Goal: Task Accomplishment & Management: Complete application form

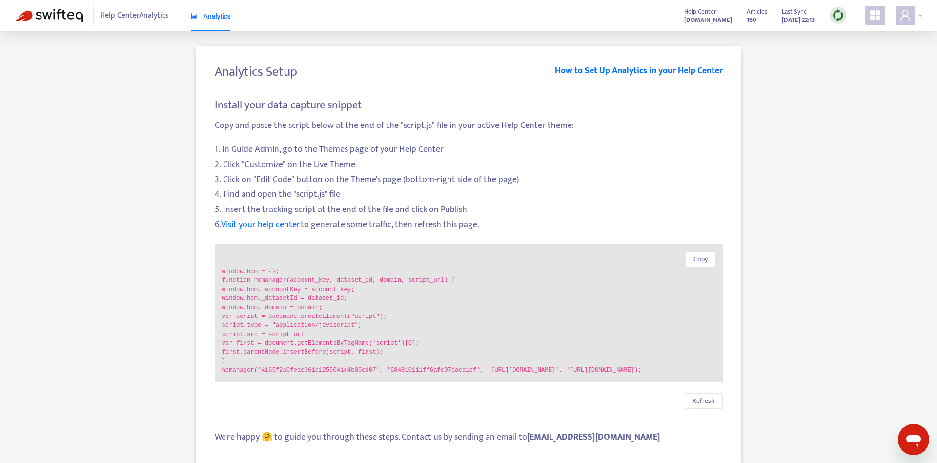
click at [898, 22] on span at bounding box center [906, 16] width 20 height 20
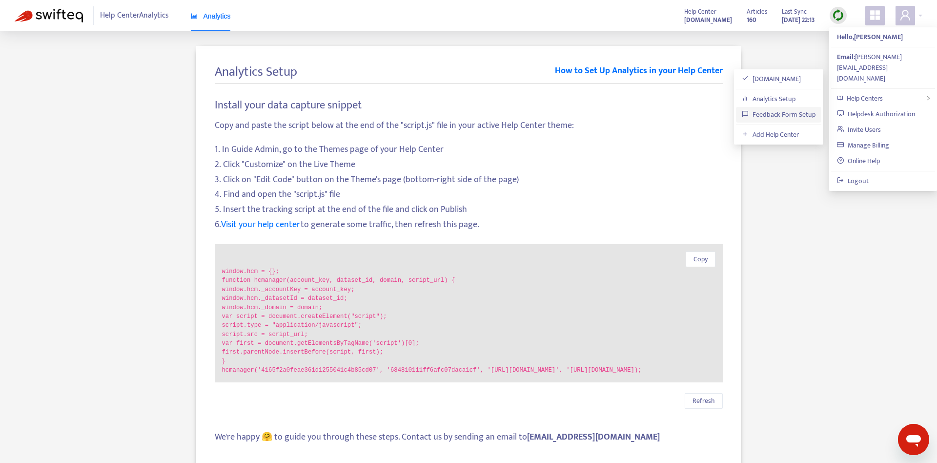
click at [777, 118] on link "Feedback Form Setup" at bounding box center [779, 114] width 74 height 11
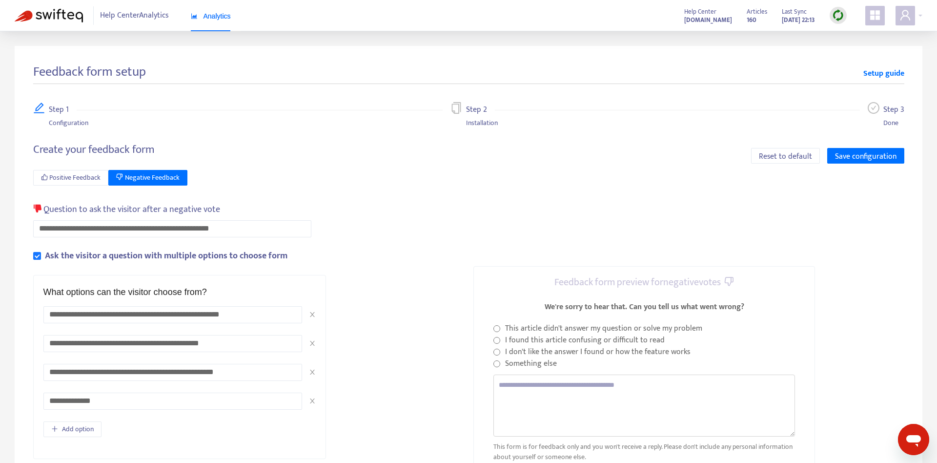
click at [377, 199] on div "**********" at bounding box center [248, 390] width 431 height 494
click at [84, 184] on button "Positive Feedback" at bounding box center [71, 178] width 76 height 16
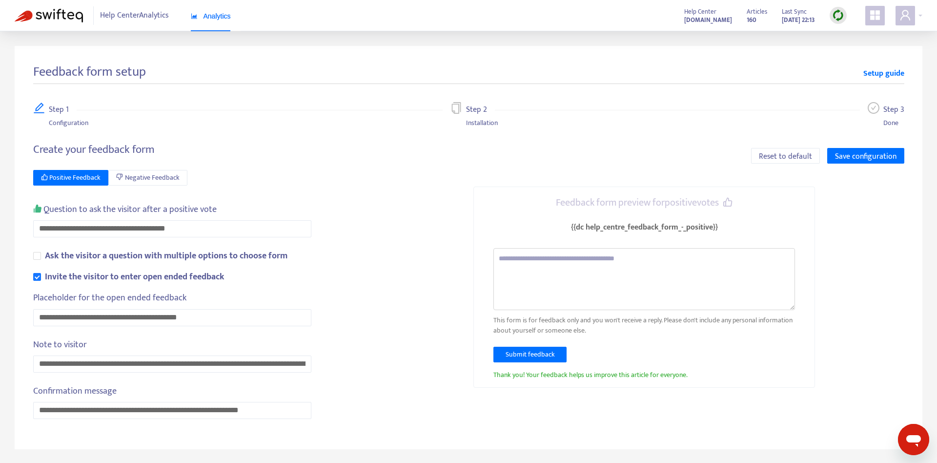
click at [275, 169] on div "**********" at bounding box center [248, 287] width 431 height 288
click at [233, 234] on input "**********" at bounding box center [172, 228] width 278 height 17
click at [775, 156] on span "Reset to default" at bounding box center [785, 156] width 53 height 12
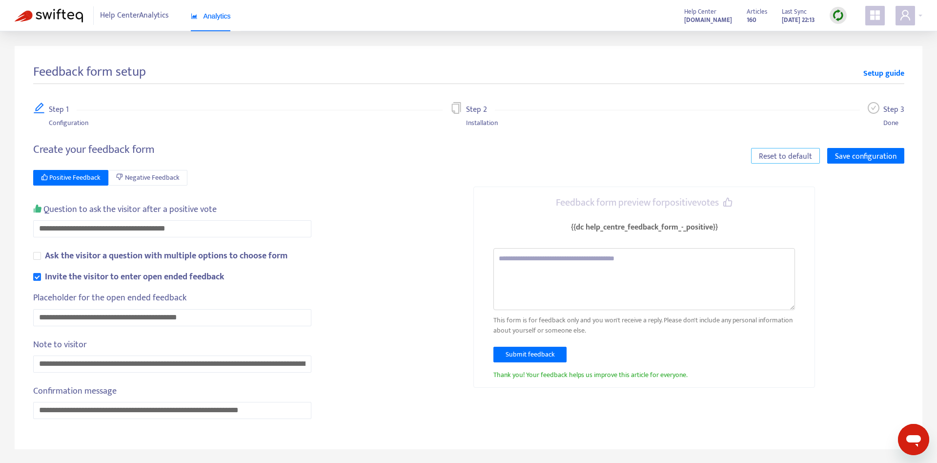
click at [811, 157] on span "Reset to default" at bounding box center [785, 156] width 53 height 12
click at [855, 153] on span "Save configuration" at bounding box center [866, 156] width 62 height 12
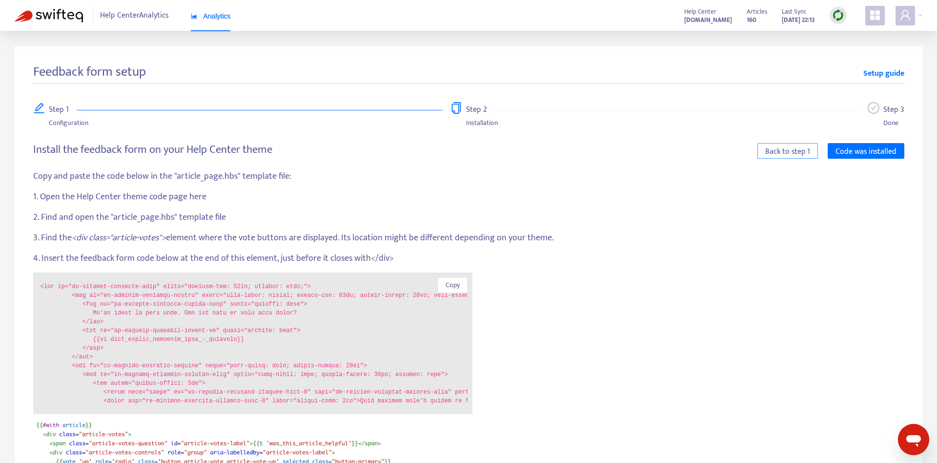
click at [781, 154] on span "Back to step 1" at bounding box center [787, 151] width 45 height 12
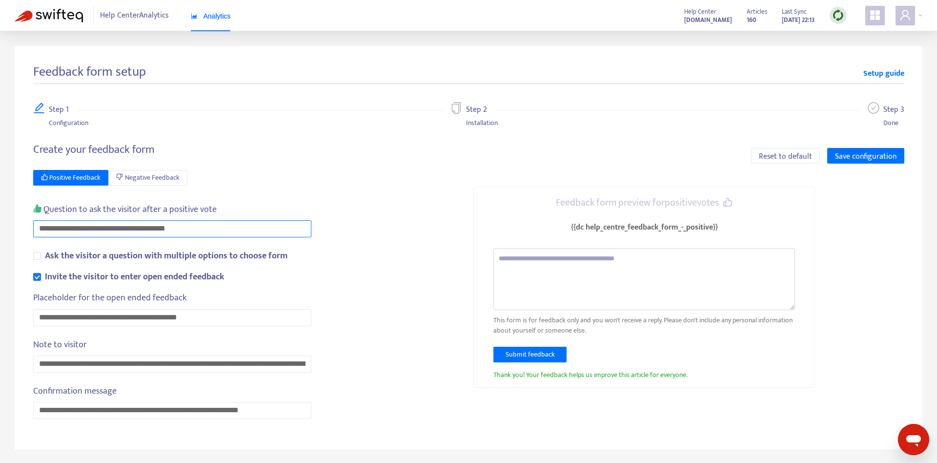
click at [144, 228] on input "**********" at bounding box center [172, 228] width 278 height 17
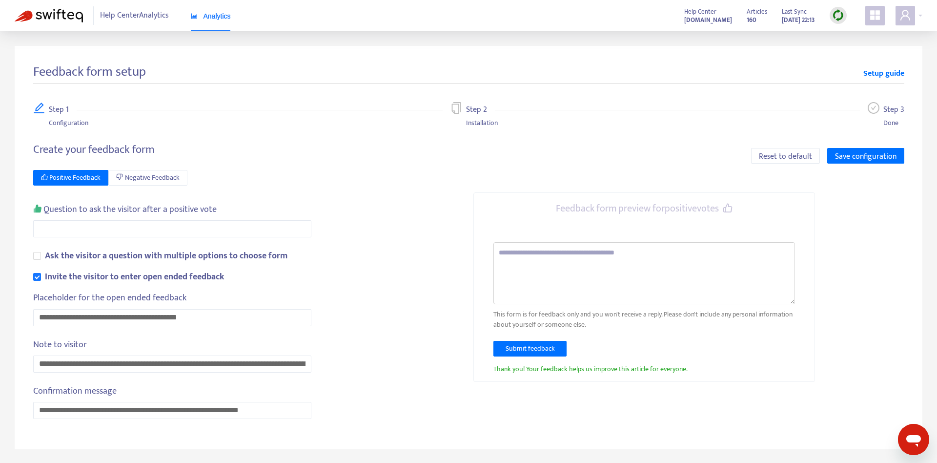
click at [384, 201] on div "**********" at bounding box center [248, 287] width 431 height 288
click at [800, 158] on span "Reset to default" at bounding box center [785, 156] width 53 height 12
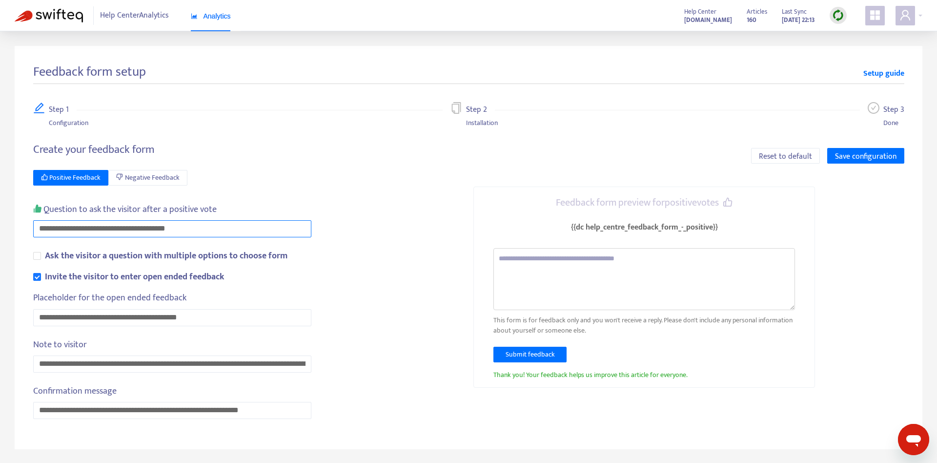
click at [235, 232] on input "**********" at bounding box center [172, 228] width 278 height 17
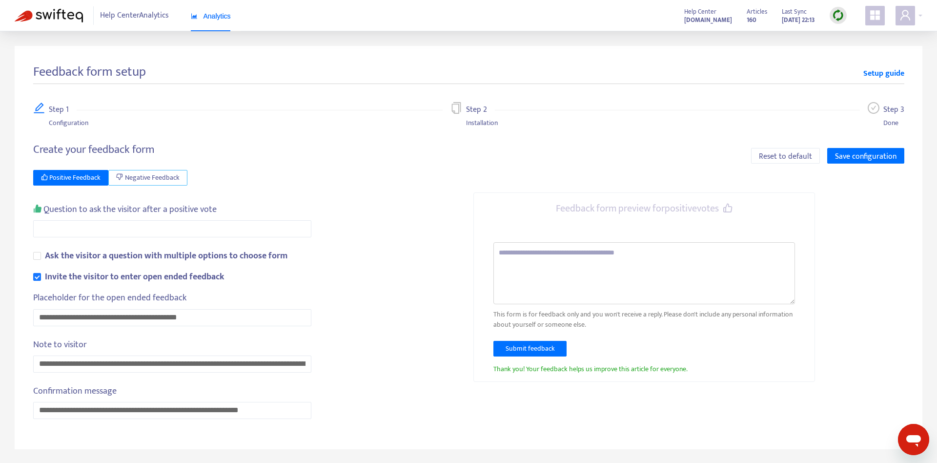
click at [164, 178] on span "Negative Feedback" at bounding box center [152, 177] width 55 height 11
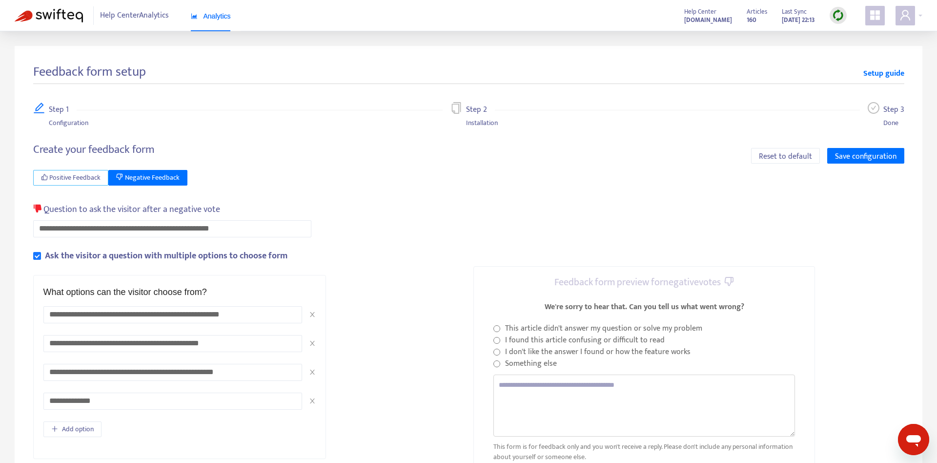
click at [85, 177] on span "Positive Feedback" at bounding box center [74, 177] width 51 height 11
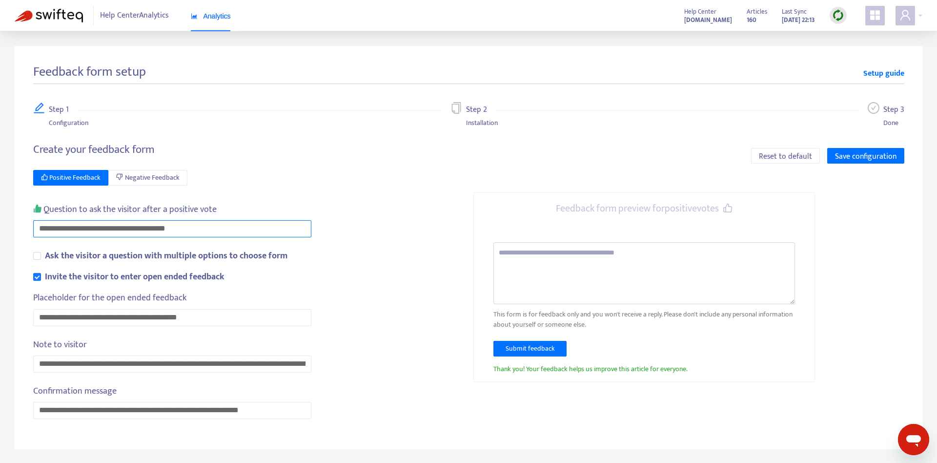
click at [226, 229] on input "**********" at bounding box center [172, 228] width 278 height 17
click at [215, 305] on div "Placeholder for the open ended feedback" at bounding box center [179, 300] width 293 height 18
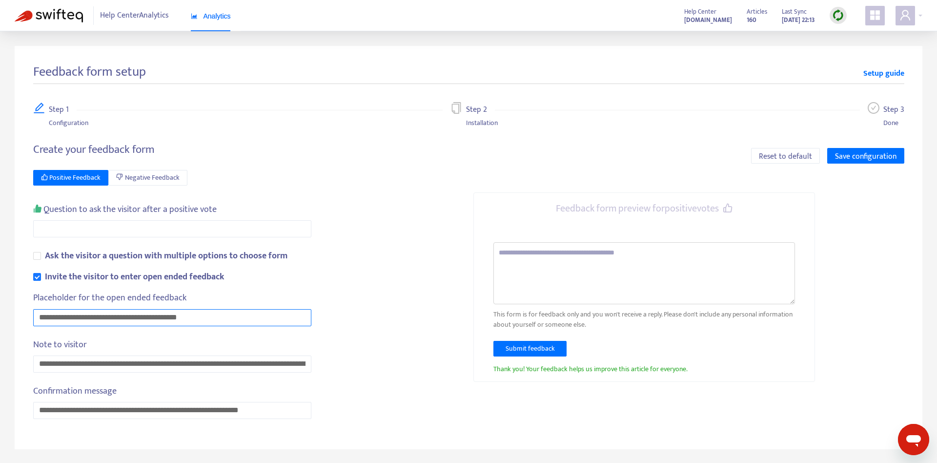
click at [214, 318] on input "**********" at bounding box center [172, 317] width 278 height 17
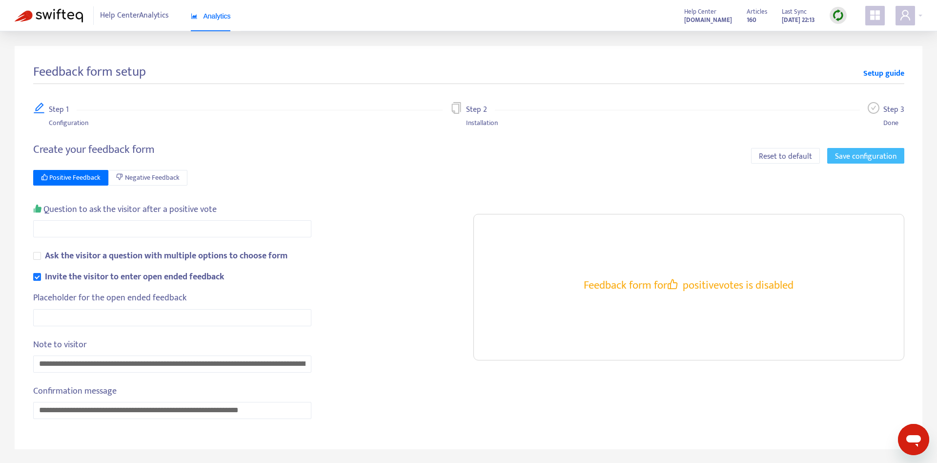
click at [867, 155] on span "Save configuration" at bounding box center [866, 156] width 62 height 12
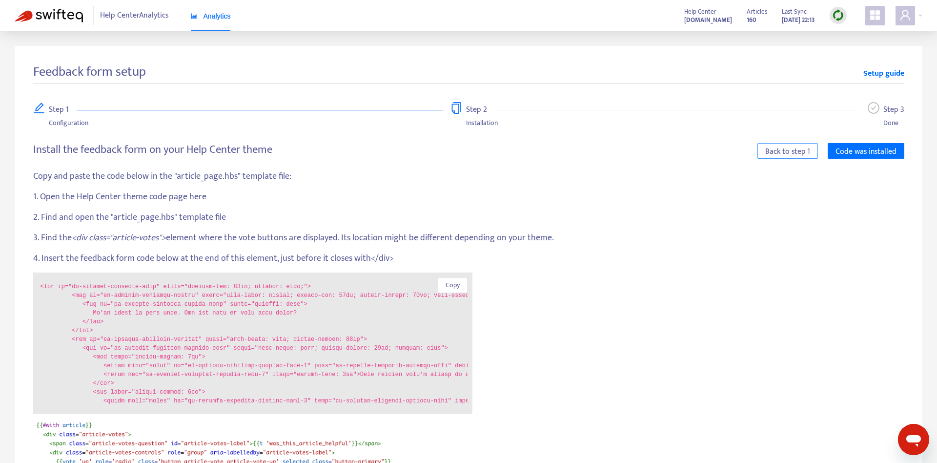
click at [801, 154] on span "Back to step 1" at bounding box center [787, 151] width 45 height 12
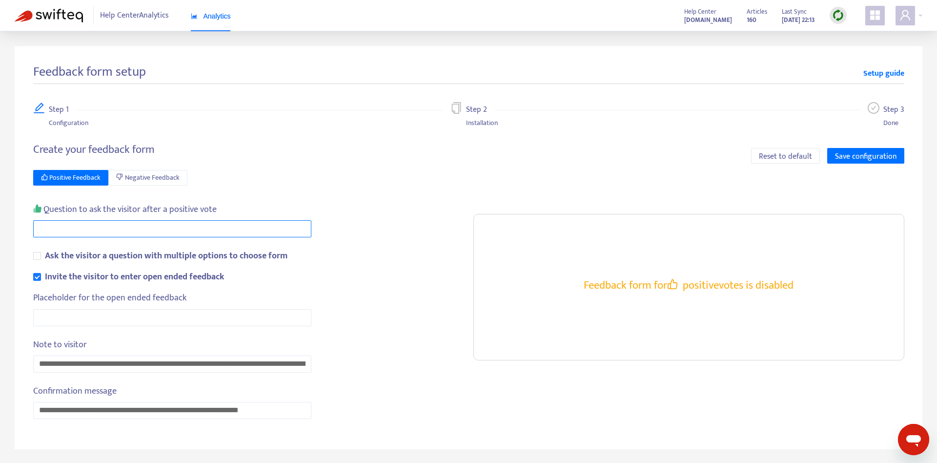
click at [120, 227] on input "Question to ask the visitor after a positive vote" at bounding box center [172, 228] width 278 height 17
click at [770, 157] on span "Reset to default" at bounding box center [785, 156] width 53 height 12
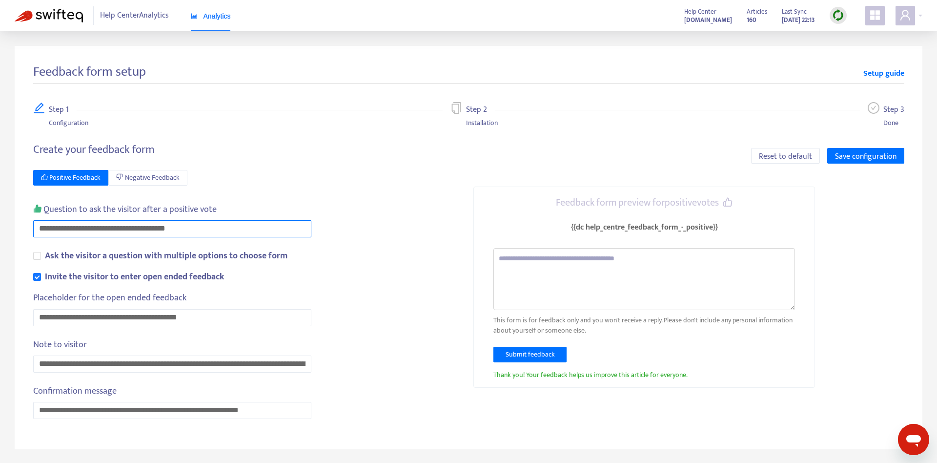
click at [254, 229] on input "**********" at bounding box center [172, 228] width 278 height 17
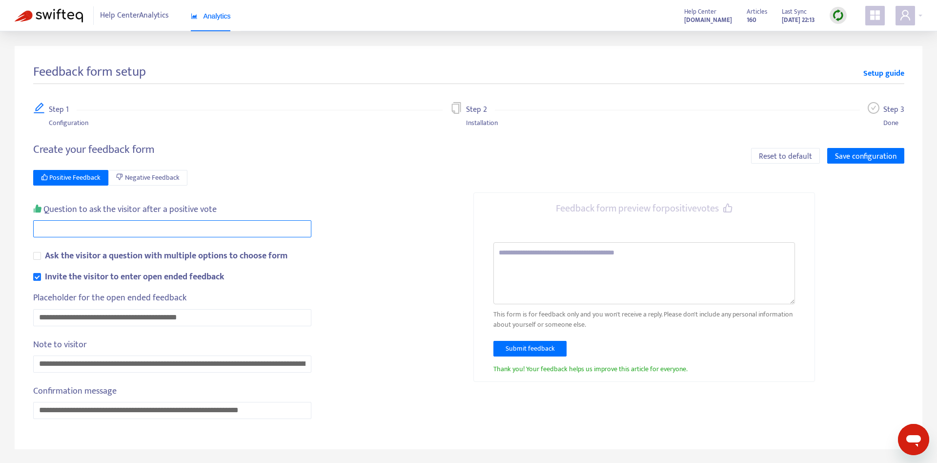
click at [258, 226] on input "Question to ask the visitor after a positive vote" at bounding box center [172, 228] width 278 height 17
click at [377, 180] on div "**********" at bounding box center [248, 287] width 431 height 288
click at [160, 226] on input "Question to ask the visitor after a positive vote" at bounding box center [172, 228] width 278 height 17
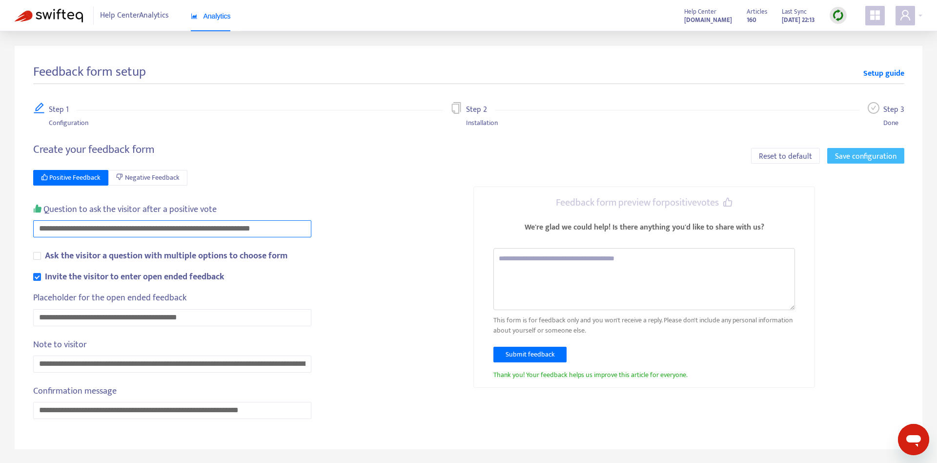
type input "**********"
click at [865, 159] on span "Save configuration" at bounding box center [866, 156] width 62 height 12
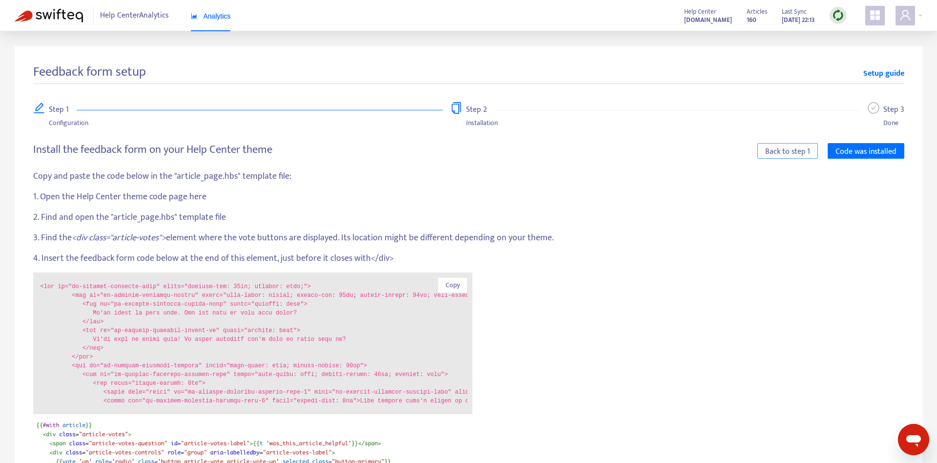
click at [782, 152] on span "Back to step 1" at bounding box center [787, 151] width 45 height 12
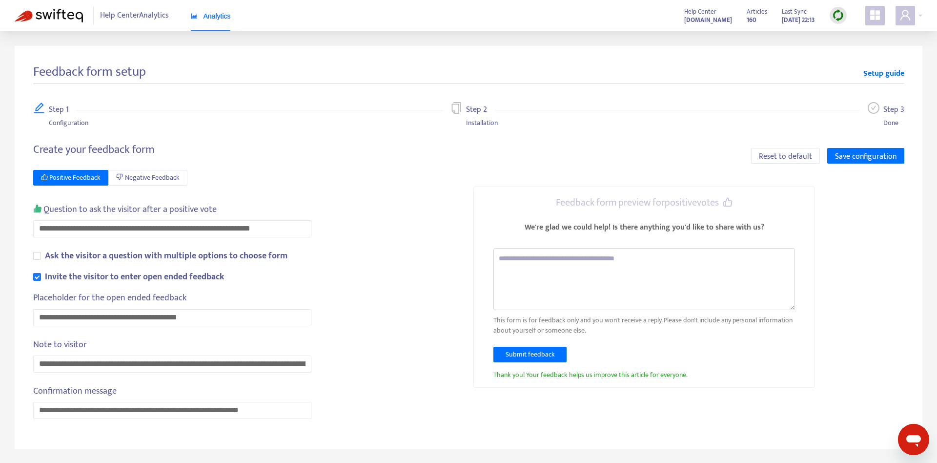
click at [329, 292] on div "**********" at bounding box center [248, 287] width 431 height 288
click at [865, 156] on span "Save configuration" at bounding box center [866, 156] width 62 height 12
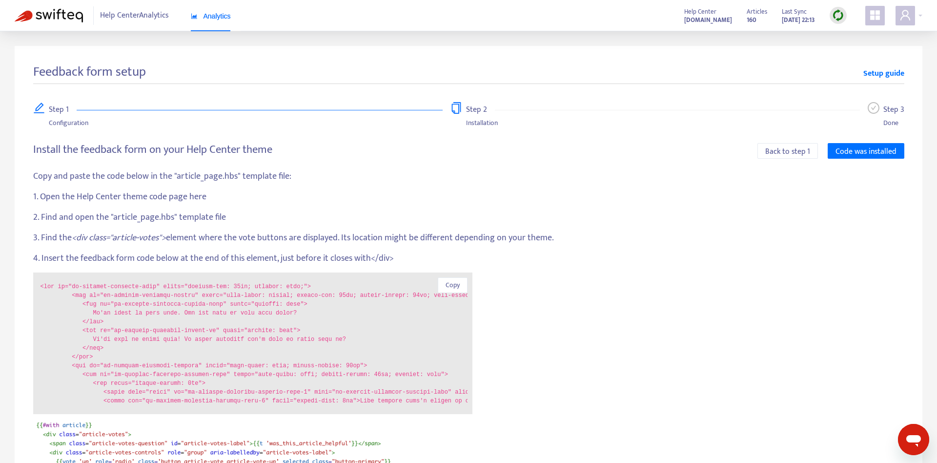
click at [339, 332] on code at bounding box center [254, 343] width 427 height 122
click at [587, 298] on div "Copy and paste the code below in the "article_page.hbs" template file: 1. Open …" at bounding box center [468, 436] width 871 height 532
click at [478, 162] on div "Install the feedback form on your Help Center theme Back to step 1 Code was ins…" at bounding box center [468, 422] width 871 height 558
click at [903, 14] on icon "user" at bounding box center [906, 15] width 10 height 10
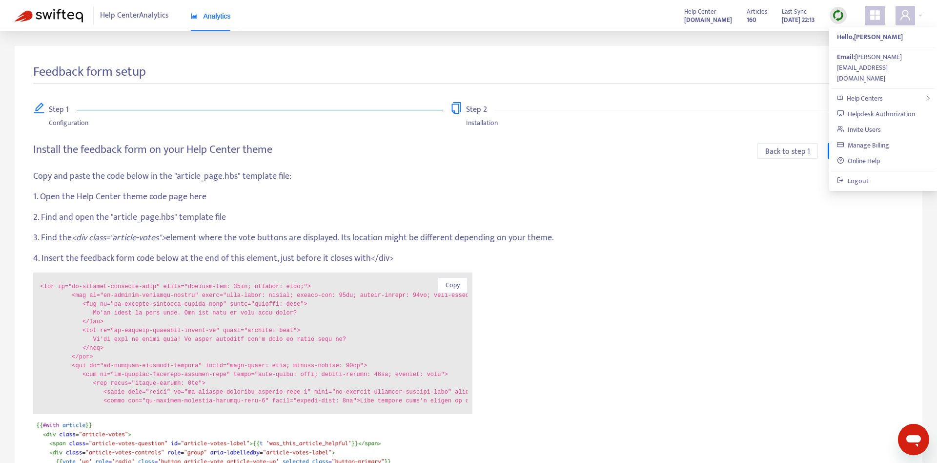
click at [589, 174] on p "Copy and paste the code below in the "article_page.hbs" template file:" at bounding box center [468, 176] width 871 height 13
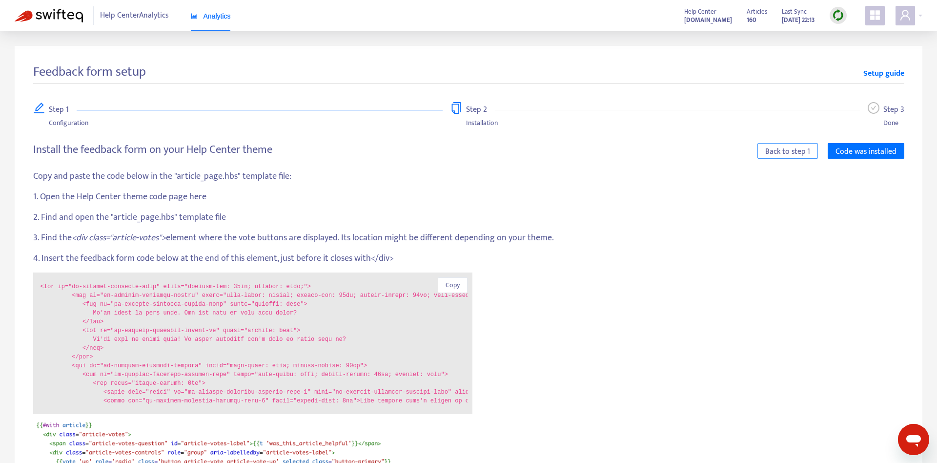
click at [798, 149] on span "Back to step 1" at bounding box center [787, 151] width 45 height 12
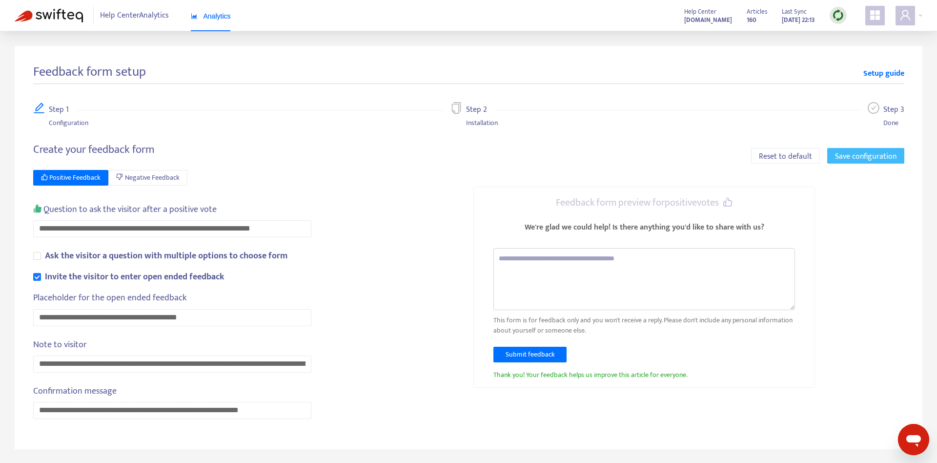
click at [872, 154] on span "Save configuration" at bounding box center [866, 156] width 62 height 12
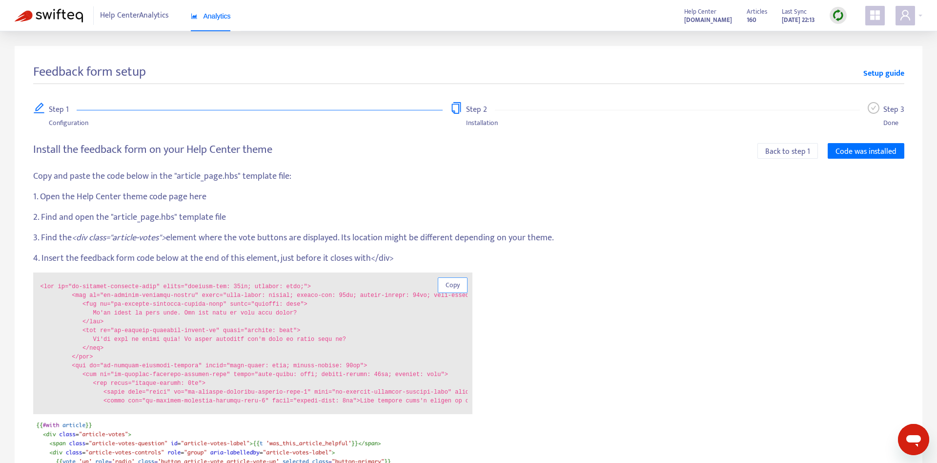
click at [458, 287] on span "Copy" at bounding box center [453, 285] width 14 height 11
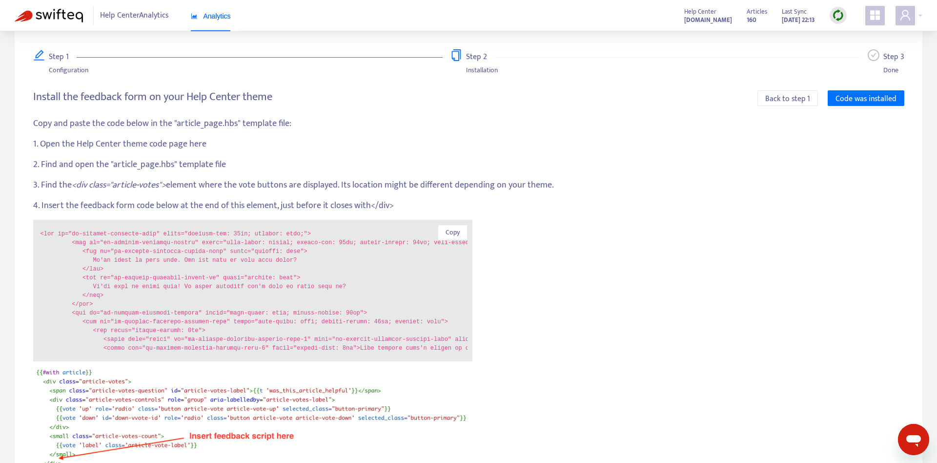
scroll to position [158, 0]
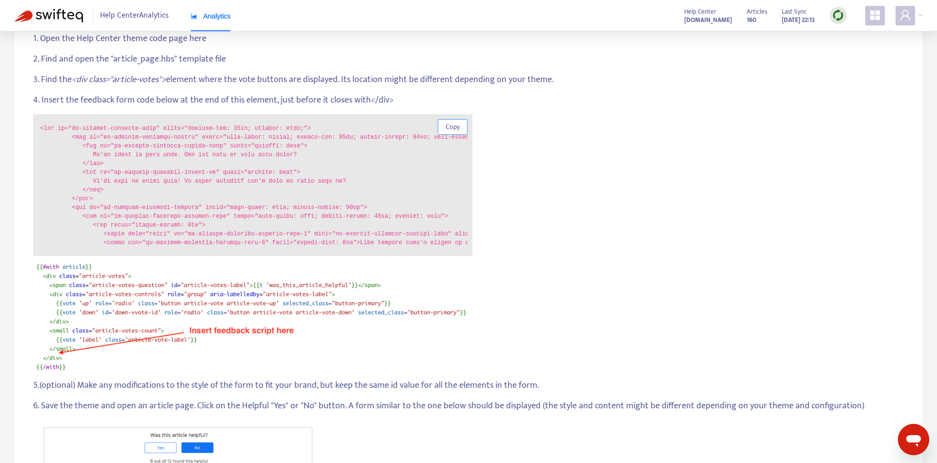
click at [443, 121] on button "Copy" at bounding box center [453, 127] width 30 height 16
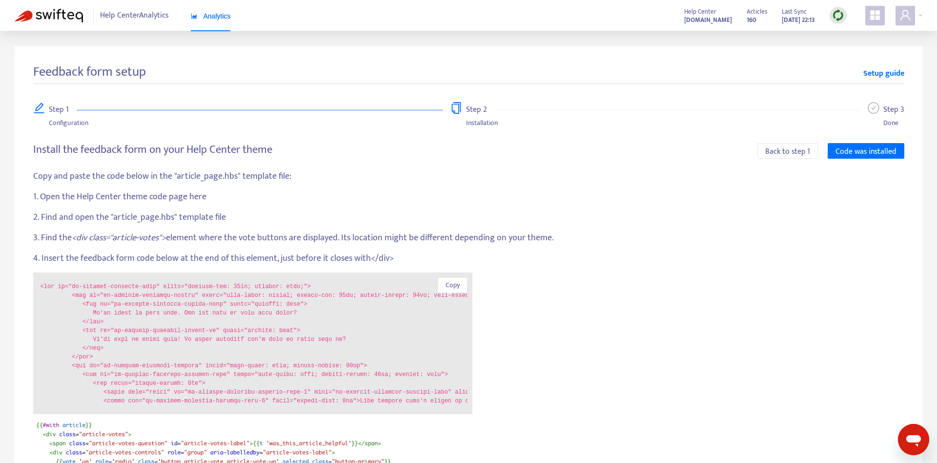
click at [54, 106] on div "Step 1" at bounding box center [63, 110] width 28 height 16
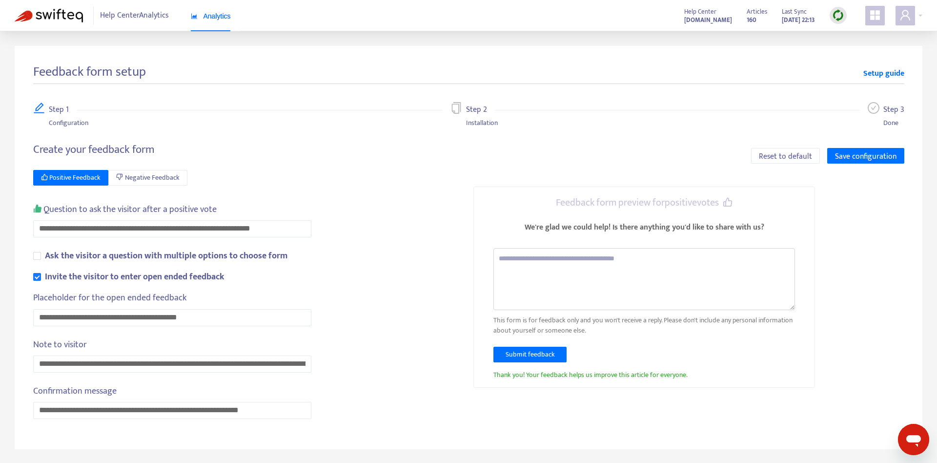
click at [348, 194] on div "**********" at bounding box center [248, 287] width 431 height 288
click at [864, 162] on span "Save configuration" at bounding box center [866, 156] width 62 height 12
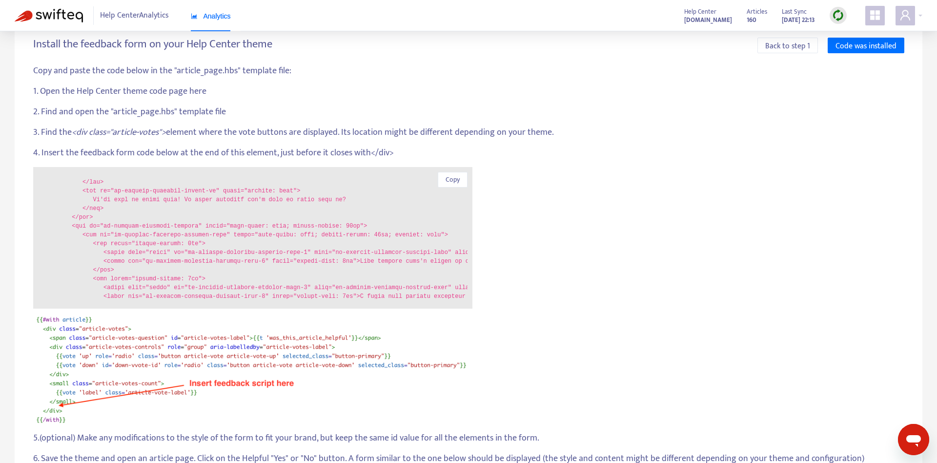
scroll to position [24, 0]
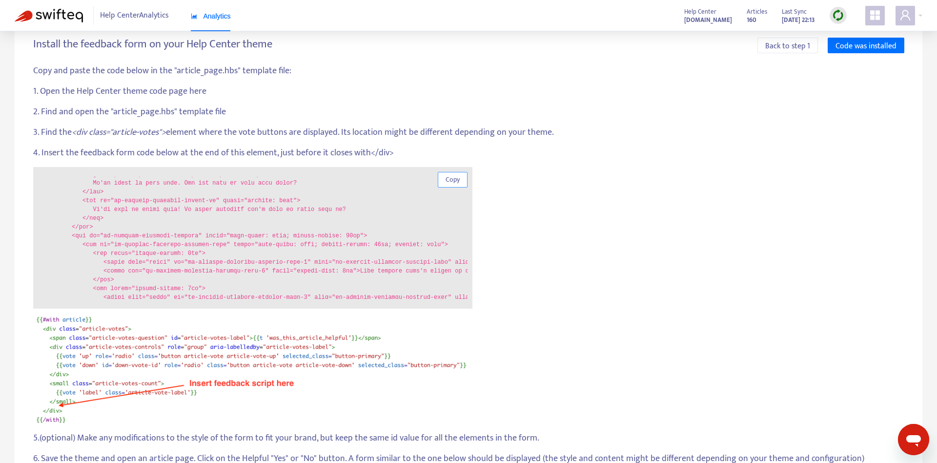
click at [454, 181] on span "Copy" at bounding box center [453, 179] width 14 height 11
click at [786, 47] on span "Back to step 1" at bounding box center [787, 46] width 45 height 12
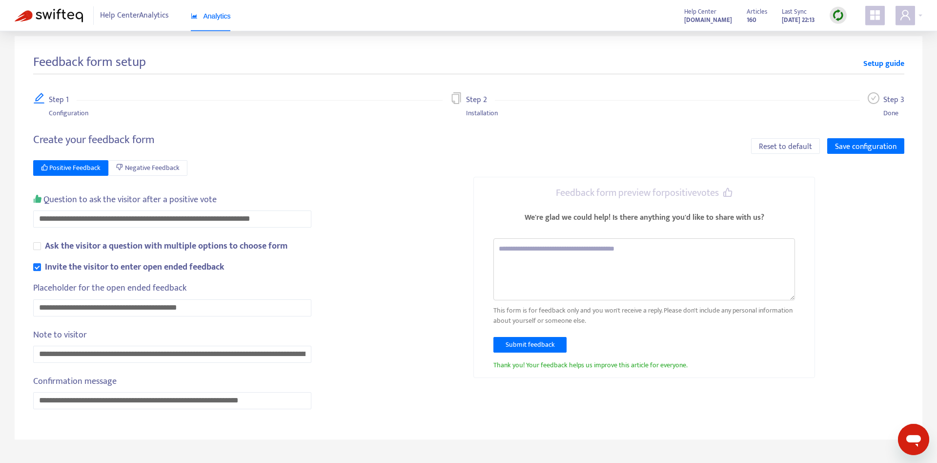
scroll to position [0, 0]
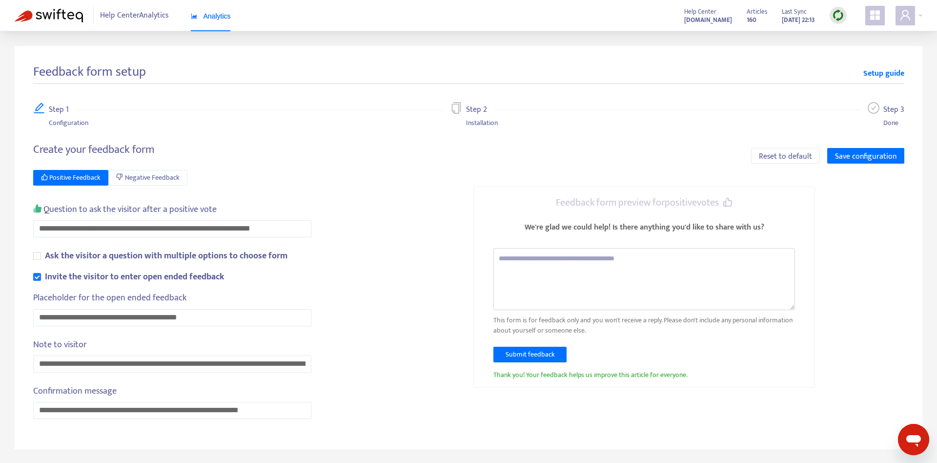
click at [358, 202] on div "**********" at bounding box center [248, 287] width 431 height 288
click at [871, 154] on span "Save configuration" at bounding box center [866, 156] width 62 height 12
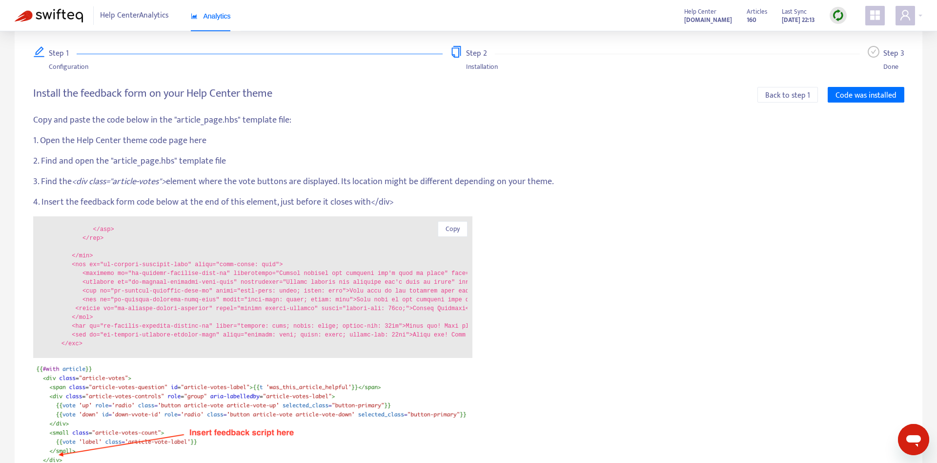
scroll to position [53, 0]
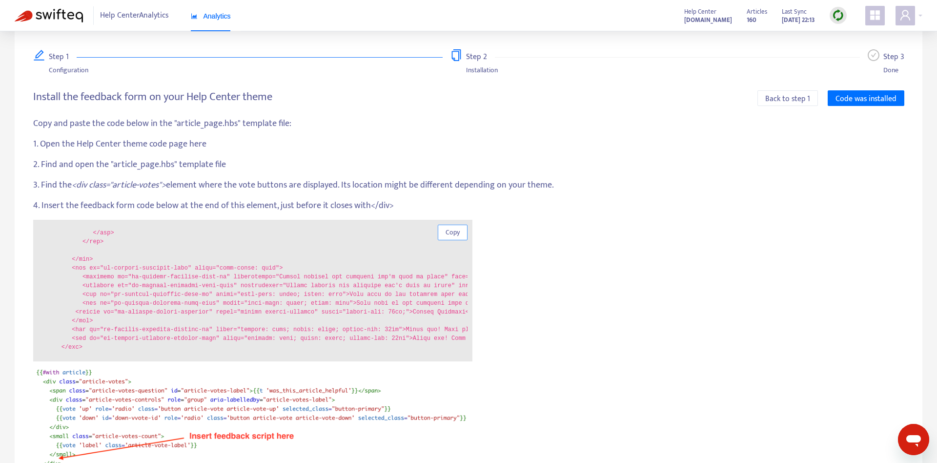
click at [458, 234] on span "Copy" at bounding box center [453, 232] width 14 height 11
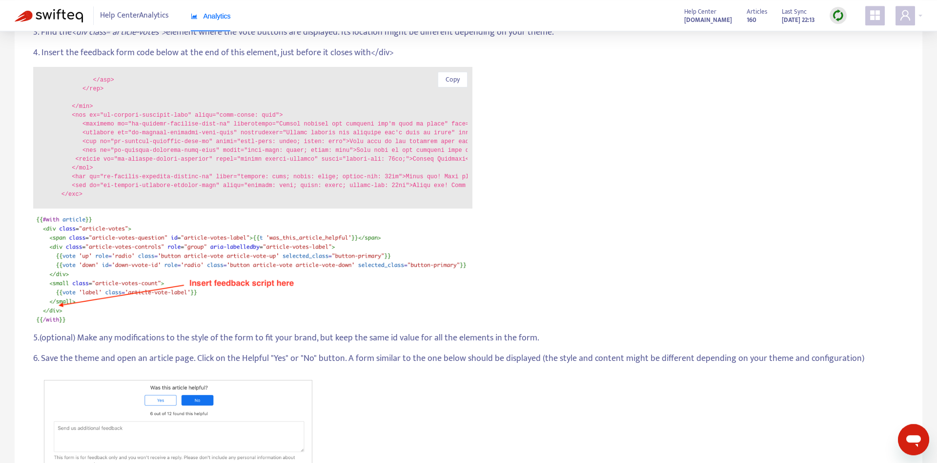
scroll to position [211, 0]
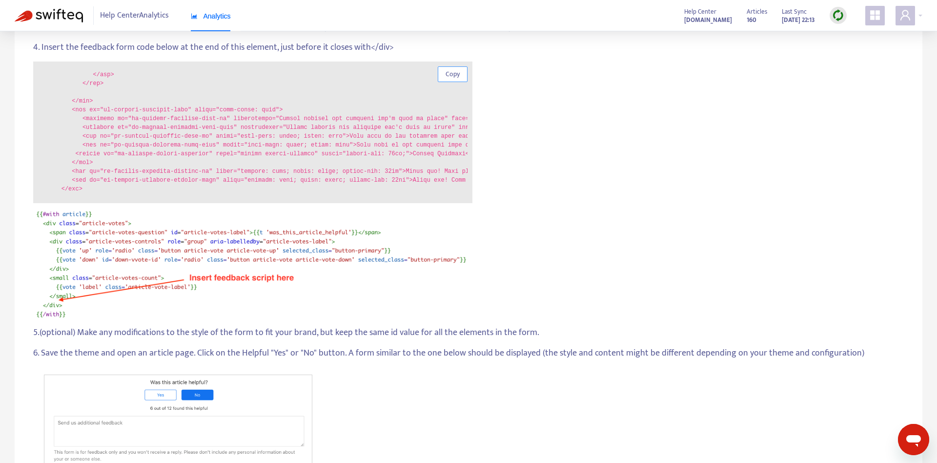
click at [457, 72] on span "Copy" at bounding box center [453, 74] width 14 height 11
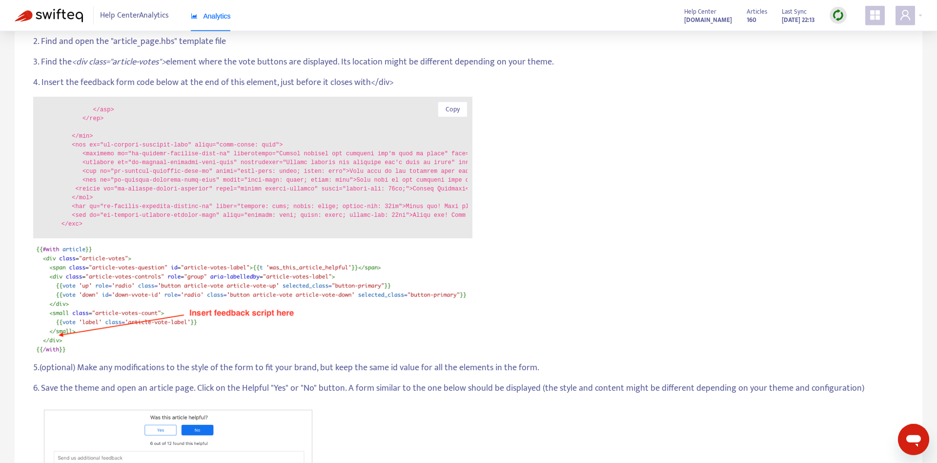
scroll to position [158, 0]
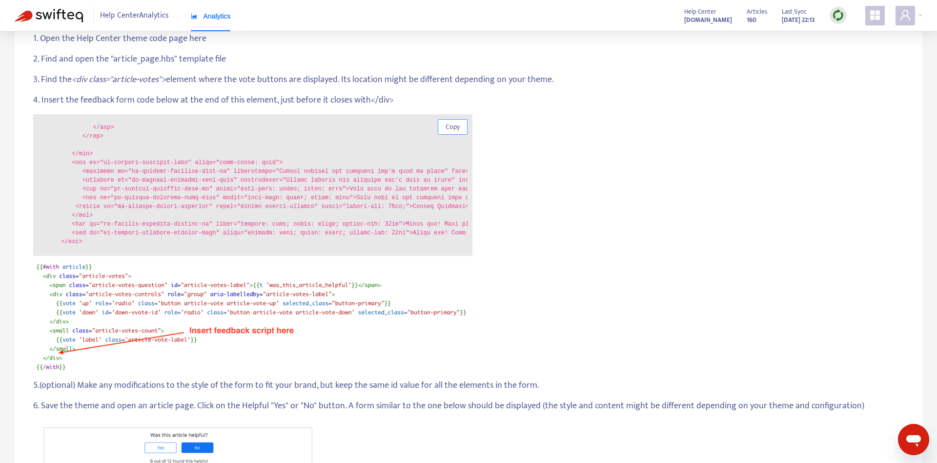
click at [453, 122] on span "Copy" at bounding box center [453, 127] width 14 height 11
click at [464, 128] on button "Copy" at bounding box center [453, 127] width 30 height 16
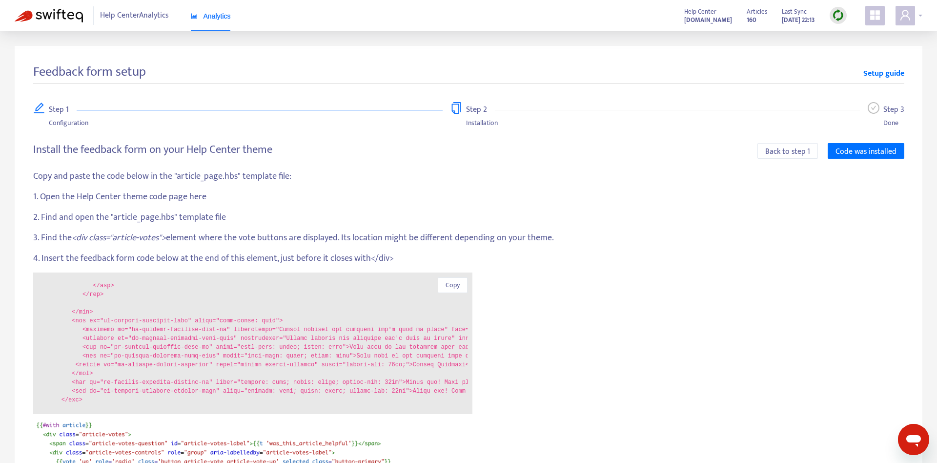
click at [907, 16] on icon "user" at bounding box center [906, 15] width 10 height 10
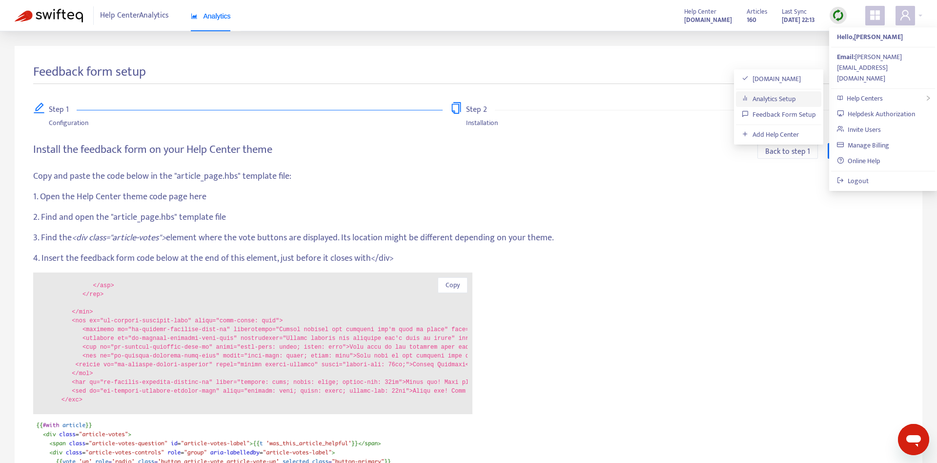
click at [785, 101] on link "Analytics Setup" at bounding box center [769, 98] width 54 height 11
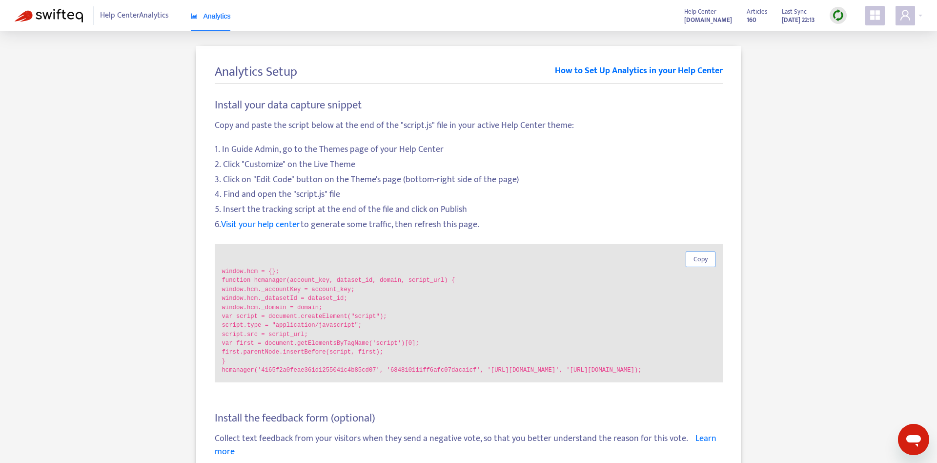
click at [700, 261] on span "Copy" at bounding box center [701, 259] width 14 height 11
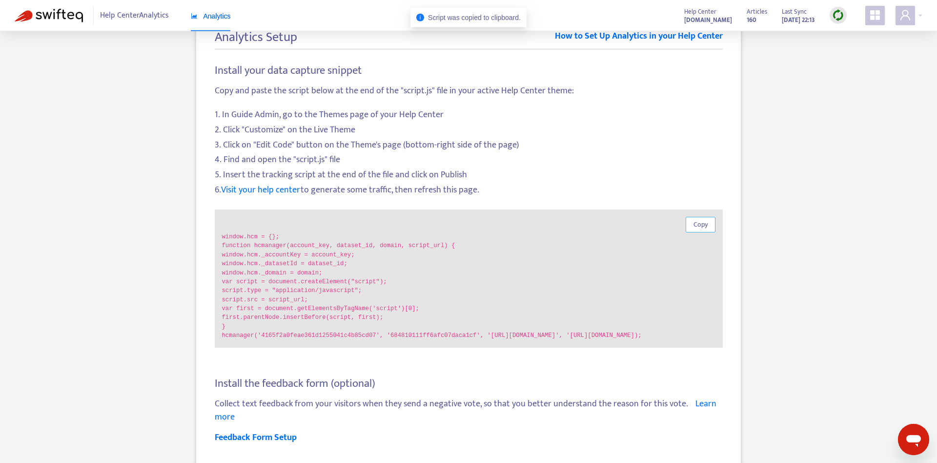
scroll to position [51, 0]
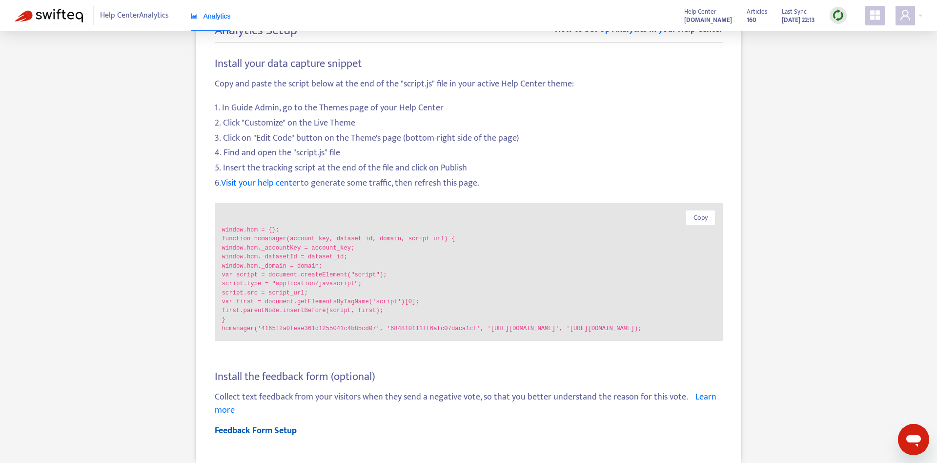
click at [282, 429] on link "Feedback Form Setup" at bounding box center [256, 430] width 82 height 15
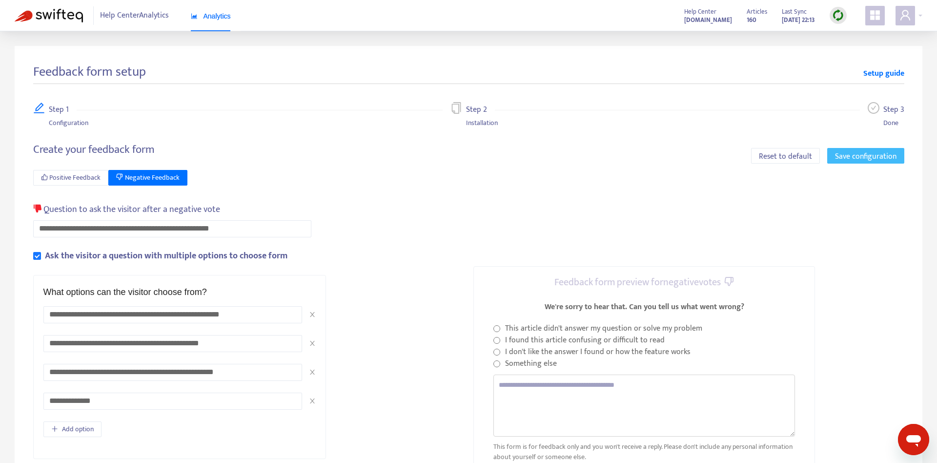
click at [862, 155] on span "Save configuration" at bounding box center [866, 156] width 62 height 12
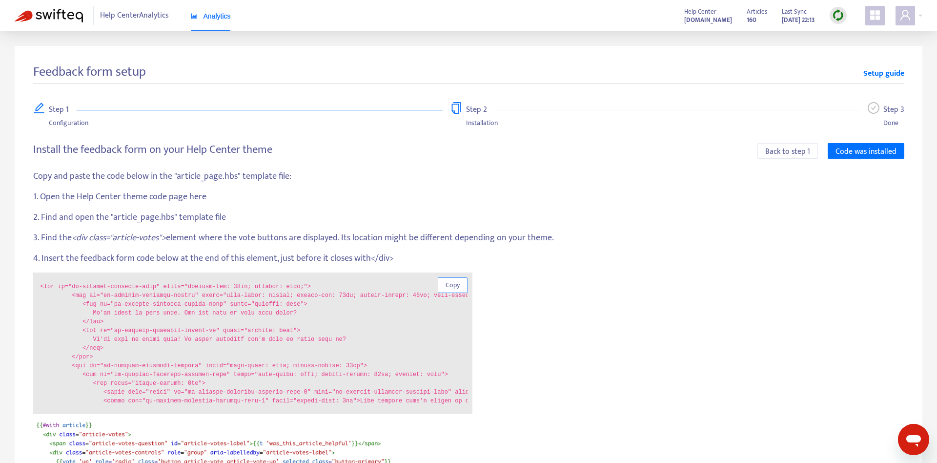
click at [456, 284] on span "Copy" at bounding box center [453, 285] width 14 height 11
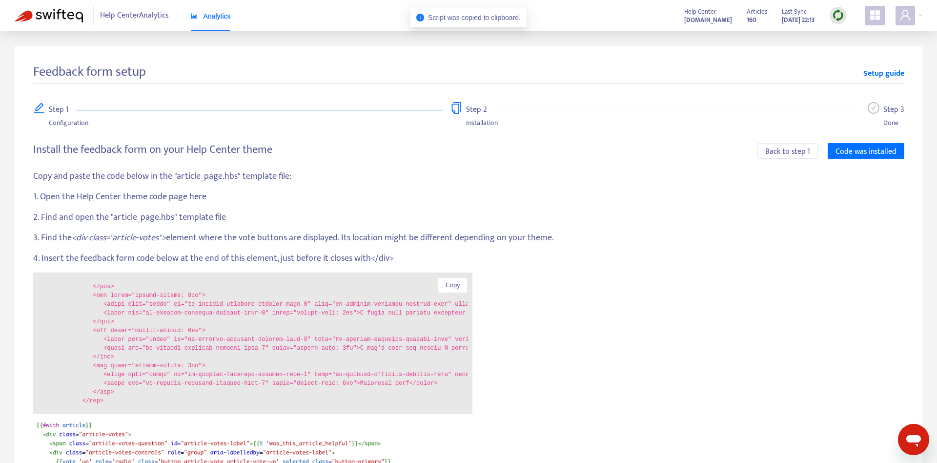
scroll to position [229, 0]
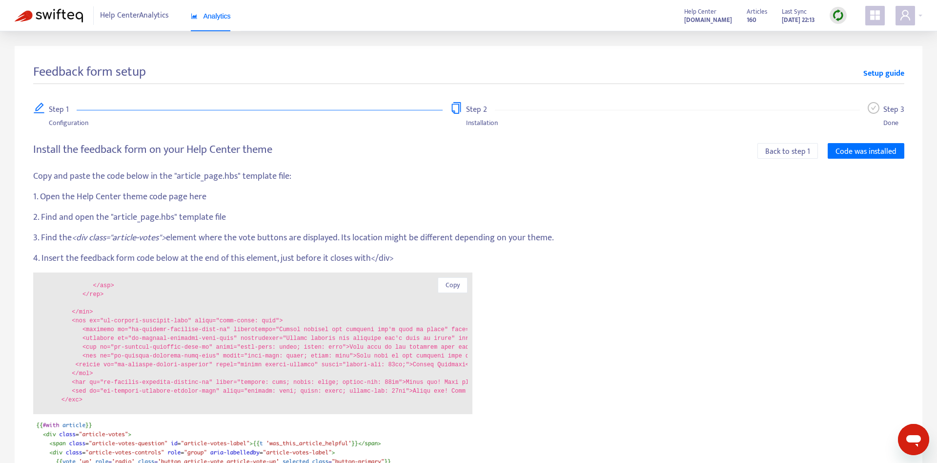
click at [376, 350] on code at bounding box center [254, 343] width 427 height 122
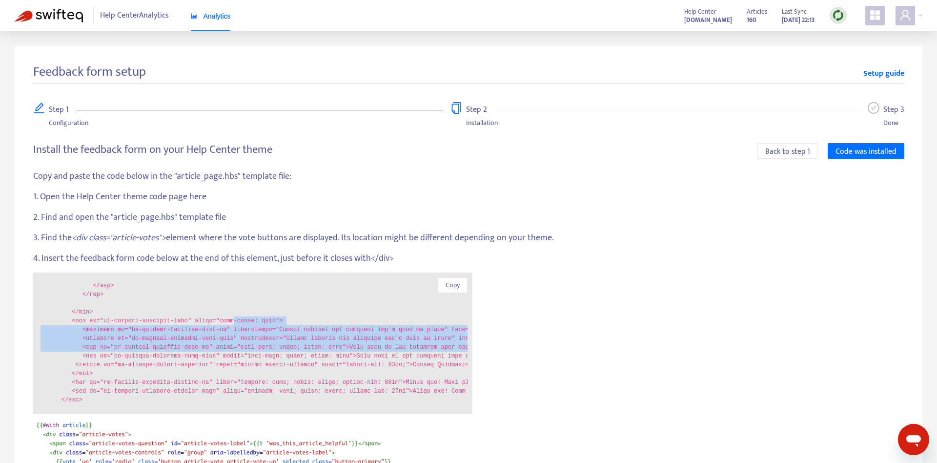
drag, startPoint x: 218, startPoint y: 318, endPoint x: 26, endPoint y: 349, distance: 194.2
click at [41, 351] on code at bounding box center [254, 343] width 427 height 122
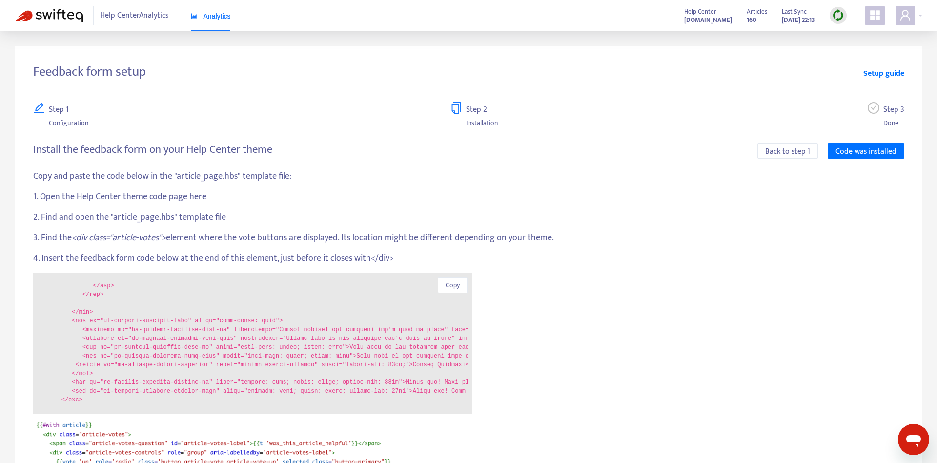
click at [390, 347] on code at bounding box center [254, 343] width 427 height 122
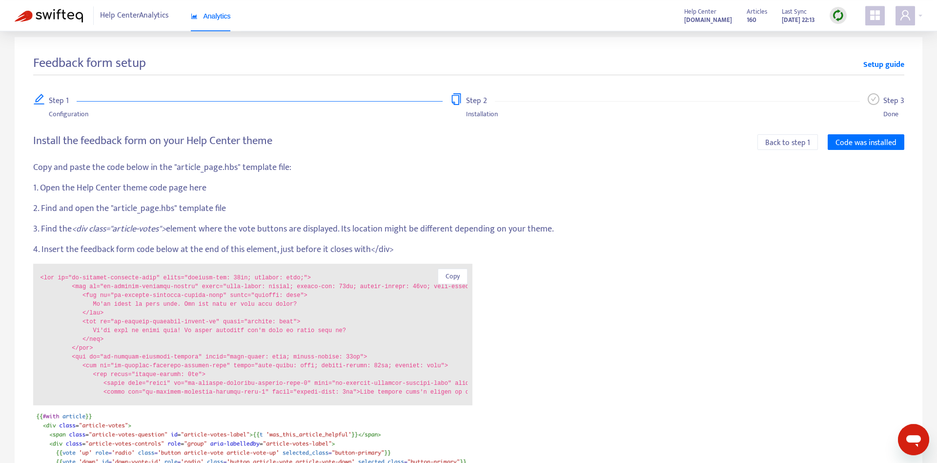
scroll to position [0, 0]
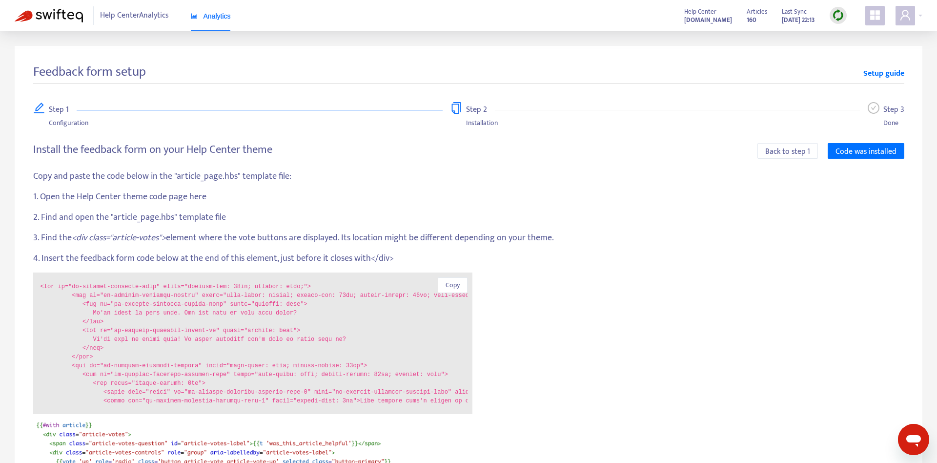
click at [667, 321] on div "Copy and paste the code below in the "article_page.hbs" template file: 1. Open …" at bounding box center [468, 436] width 871 height 532
click at [441, 324] on code at bounding box center [254, 343] width 427 height 122
drag, startPoint x: 469, startPoint y: 309, endPoint x: 467, endPoint y: 314, distance: 6.3
click at [467, 314] on div "Copy" at bounding box center [252, 343] width 439 height 142
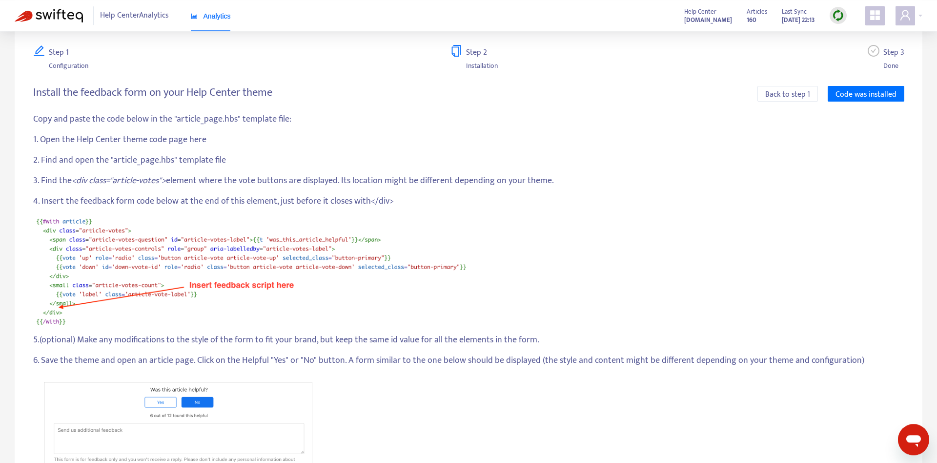
scroll to position [111, 0]
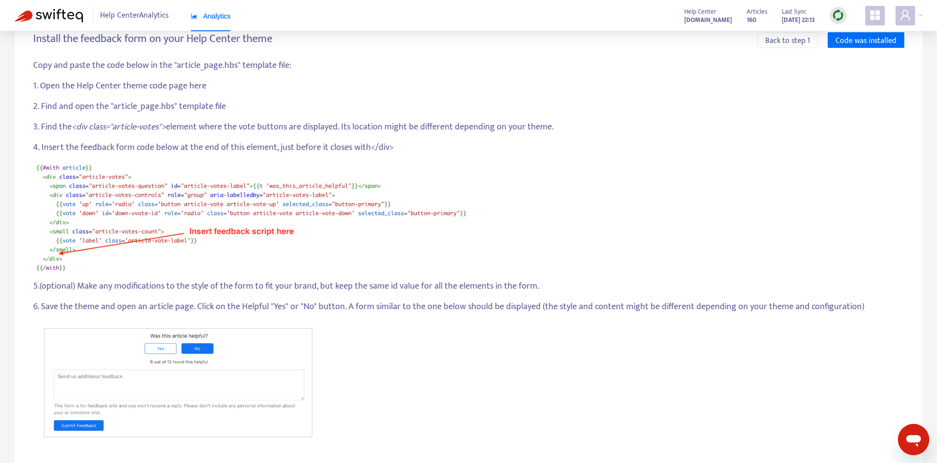
click at [471, 202] on img at bounding box center [252, 219] width 439 height 115
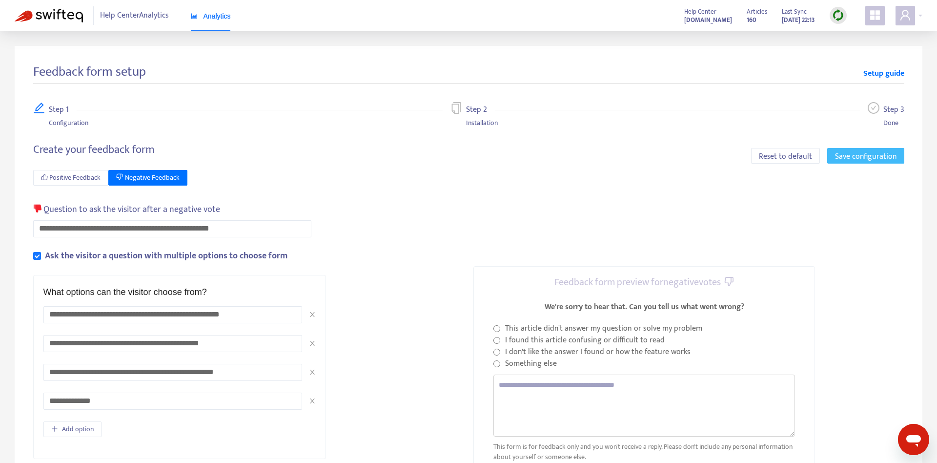
click at [855, 151] on span "Save configuration" at bounding box center [866, 156] width 62 height 12
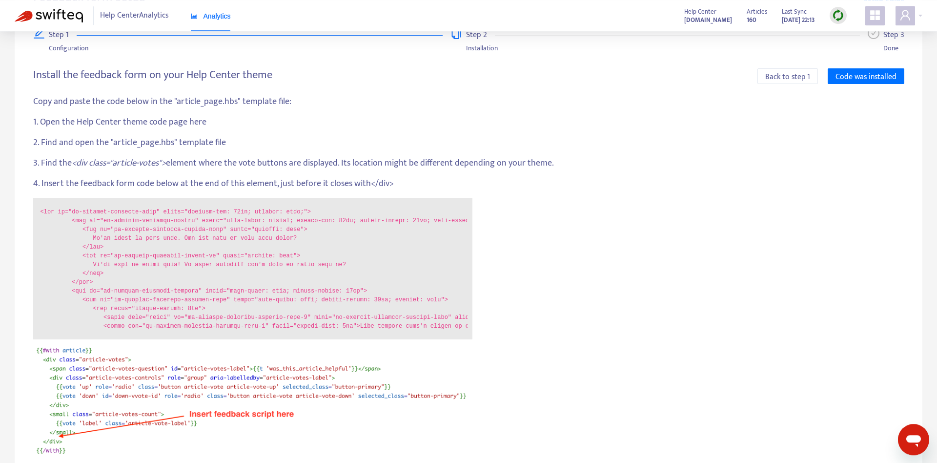
scroll to position [158, 0]
